Goal: Navigation & Orientation: Find specific page/section

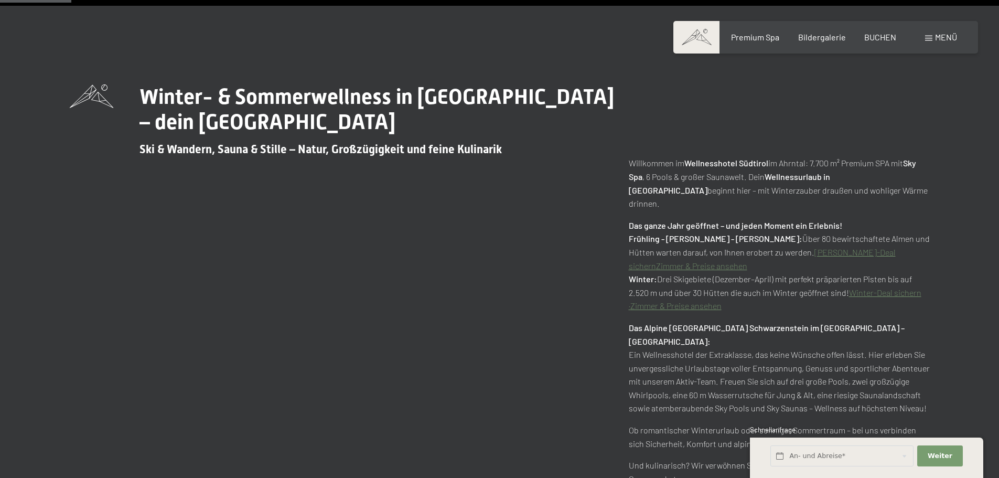
scroll to position [524, 0]
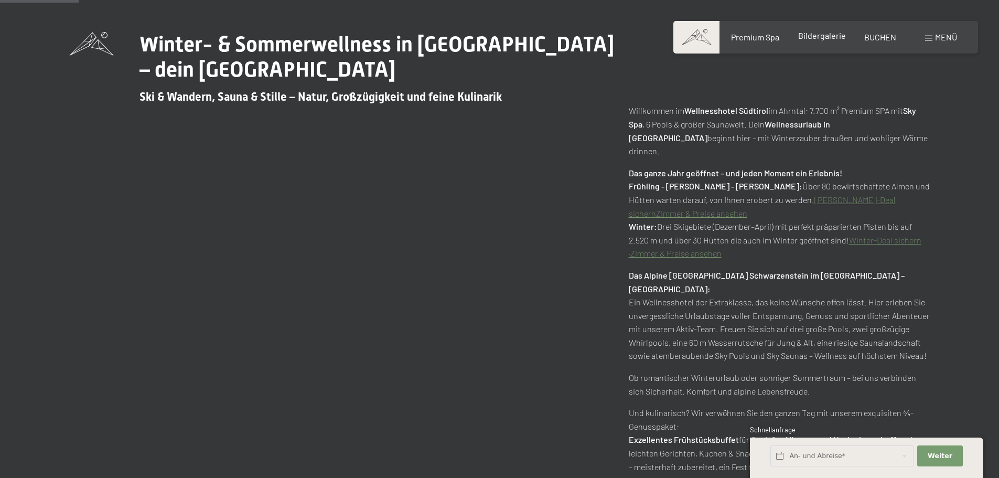
click at [800, 33] on span "Bildergalerie" at bounding box center [822, 35] width 48 height 10
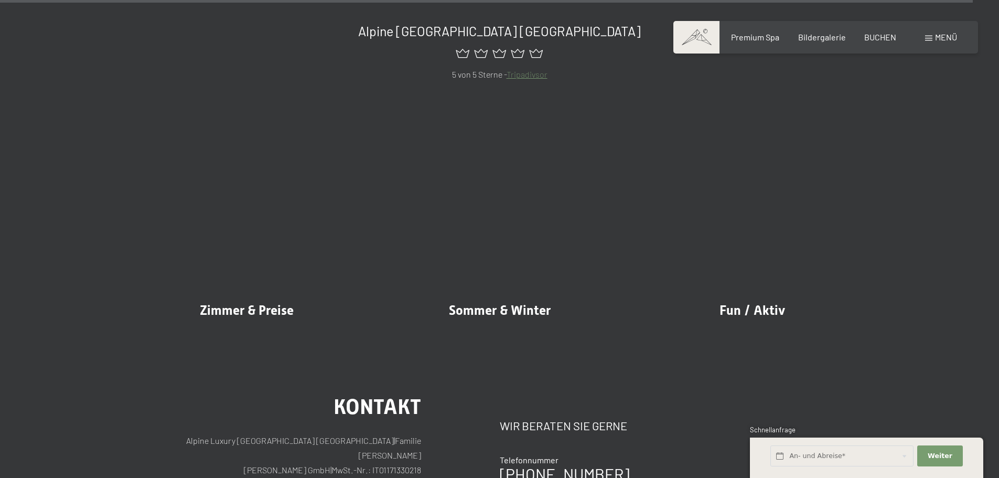
scroll to position [13086, 0]
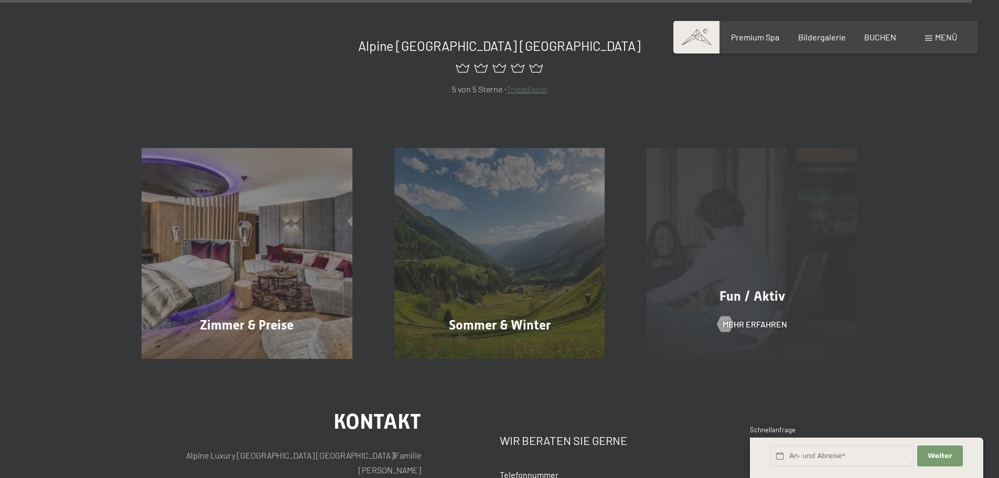
click at [734, 243] on div "Fun / Aktiv Mehr erfahren" at bounding box center [752, 253] width 253 height 211
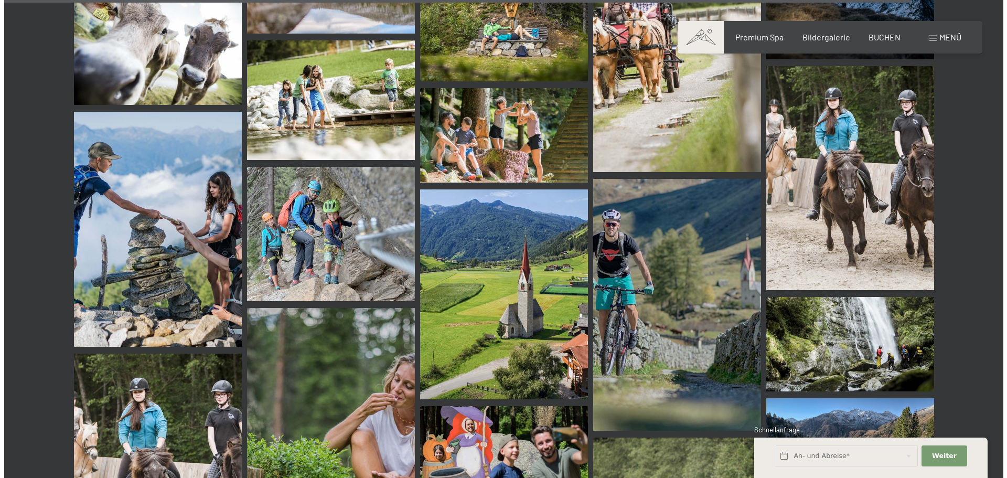
scroll to position [12194, 0]
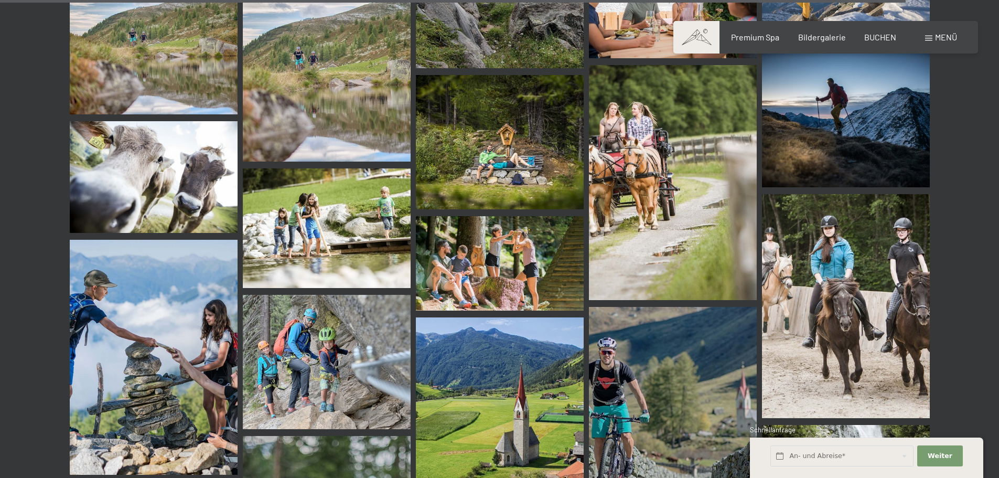
click at [931, 38] on span at bounding box center [928, 38] width 7 height 5
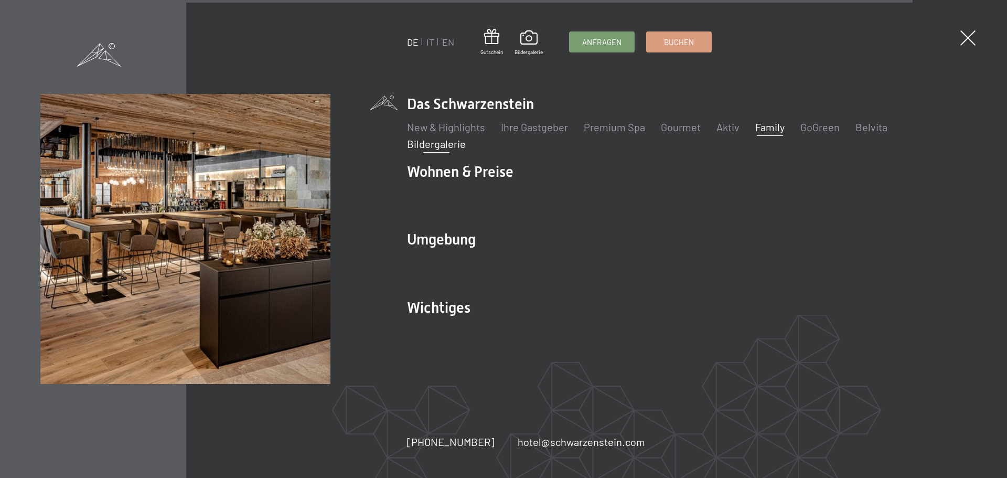
click at [765, 123] on link "Family" at bounding box center [769, 127] width 29 height 13
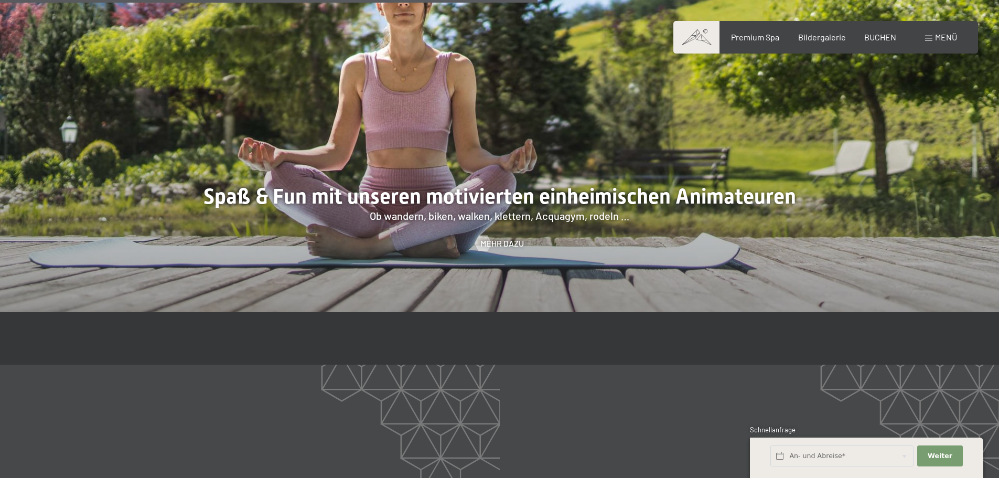
scroll to position [1626, 0]
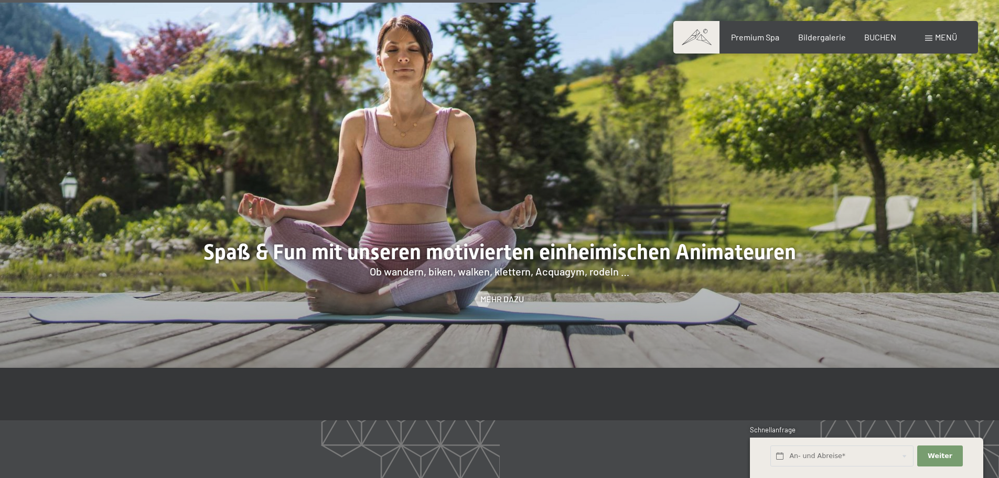
click at [546, 206] on div at bounding box center [499, 154] width 999 height 428
click at [494, 293] on span "Mehr dazu" at bounding box center [513, 299] width 44 height 12
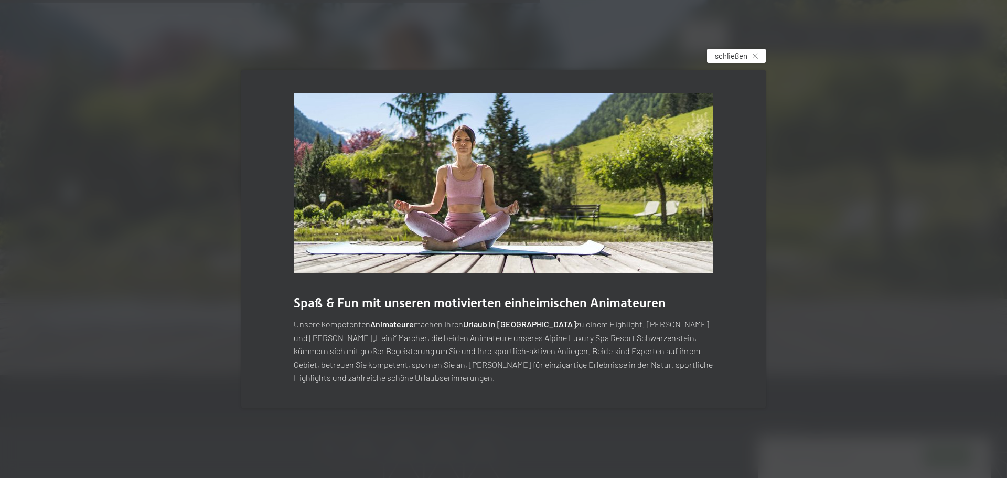
click at [759, 50] on div "schließen" at bounding box center [736, 56] width 59 height 14
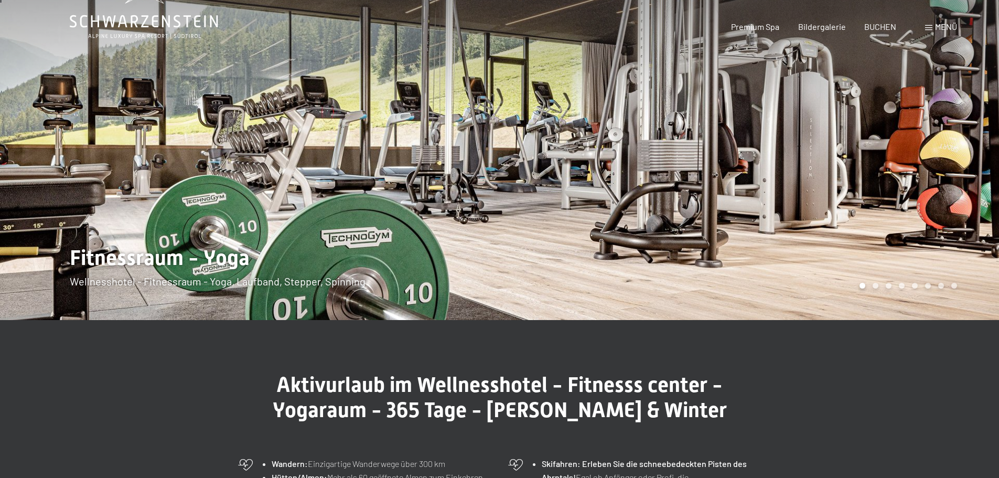
scroll to position [0, 0]
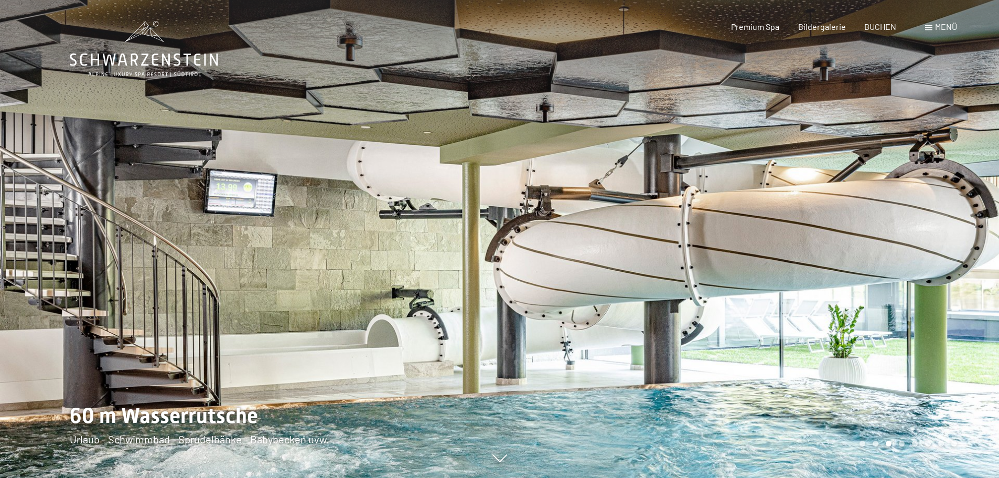
click at [890, 303] on div at bounding box center [750, 239] width 500 height 478
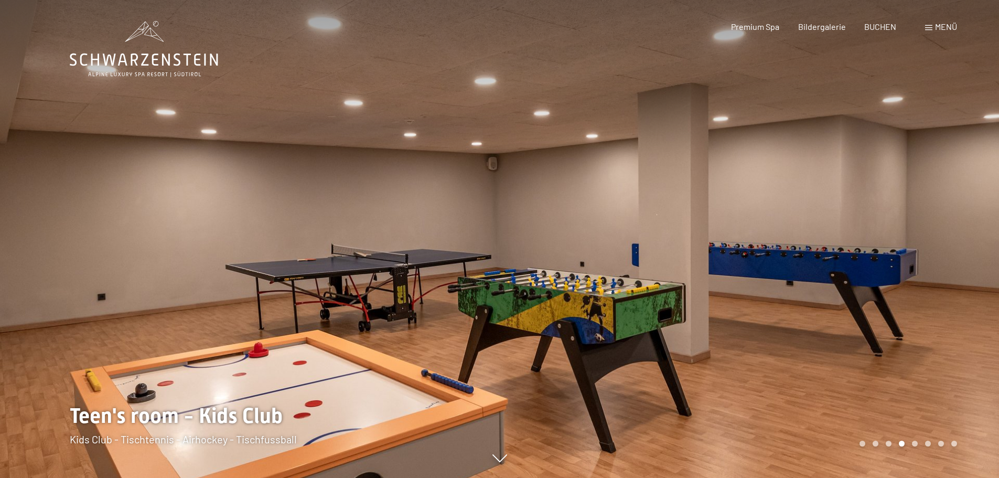
click at [890, 303] on div at bounding box center [750, 239] width 500 height 478
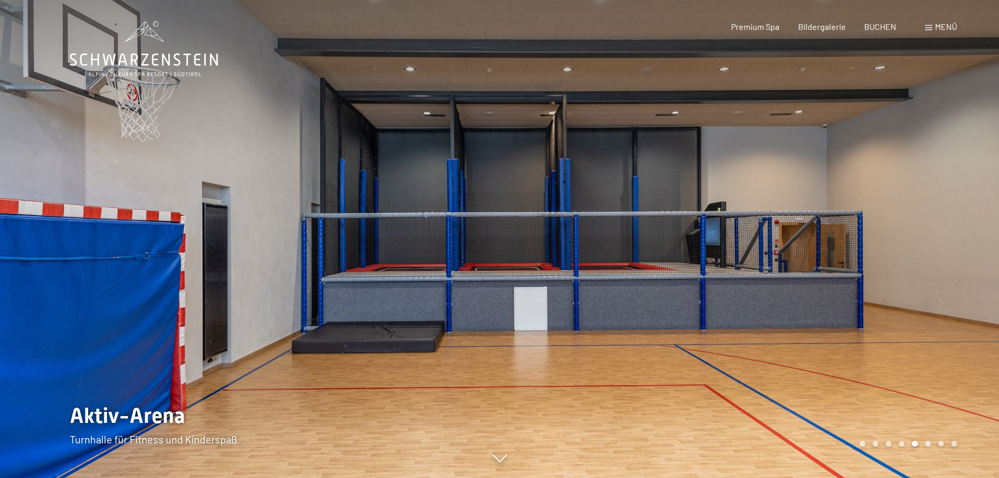
click at [890, 303] on div at bounding box center [750, 239] width 500 height 478
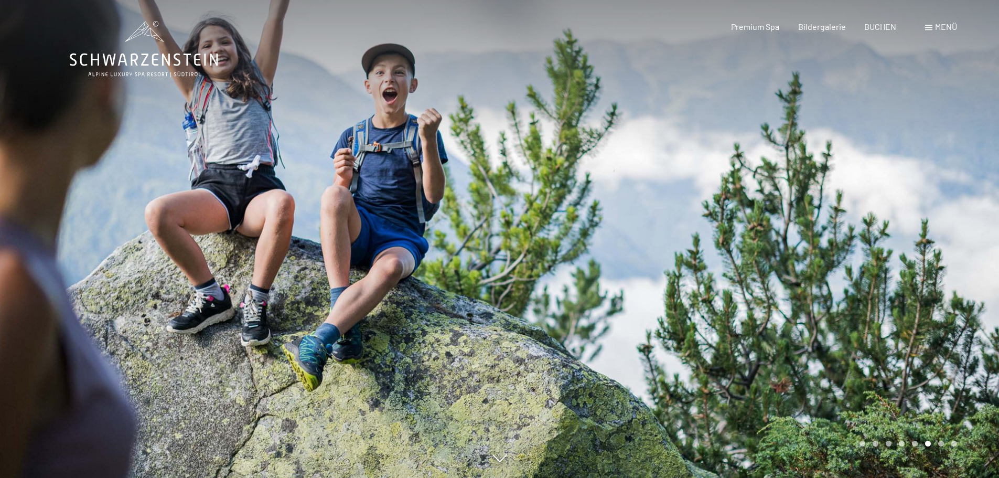
click at [890, 303] on div at bounding box center [750, 239] width 500 height 478
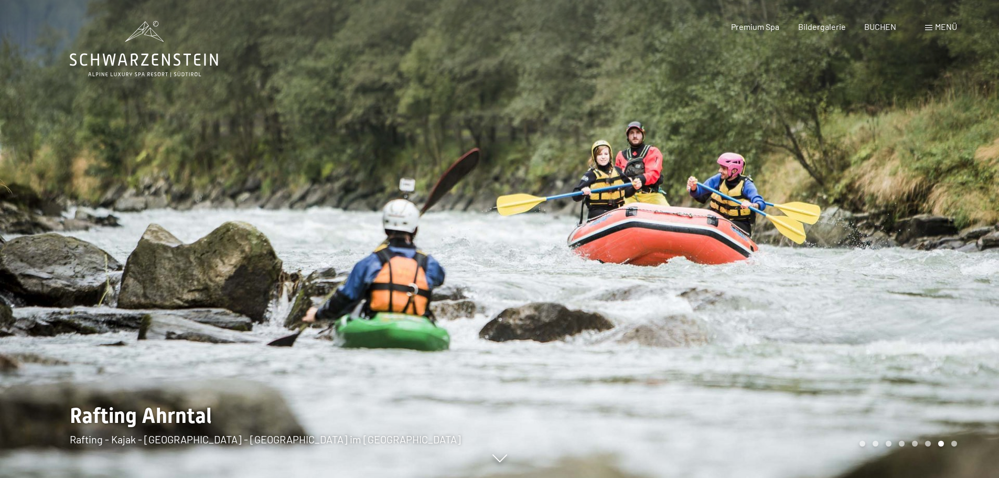
click at [890, 303] on div at bounding box center [750, 239] width 500 height 478
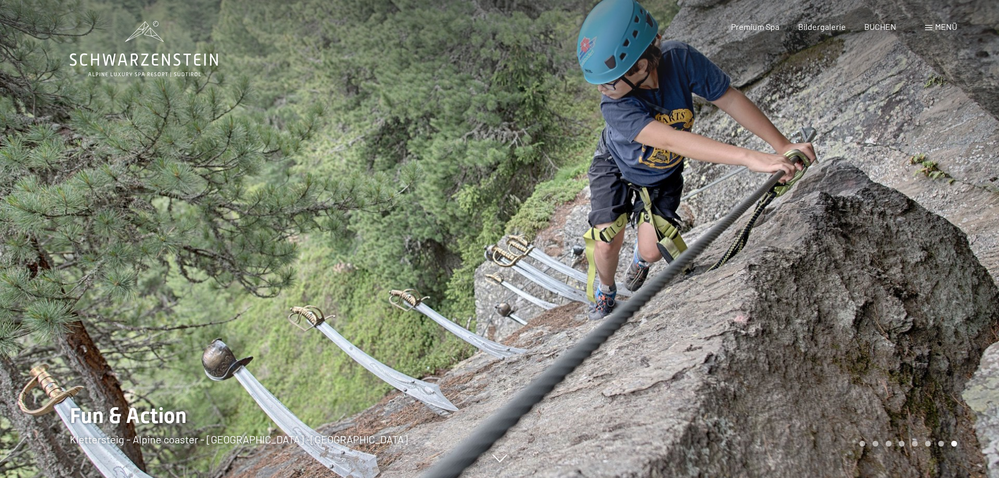
click at [890, 303] on div at bounding box center [750, 239] width 500 height 478
